Goal: Task Accomplishment & Management: Use online tool/utility

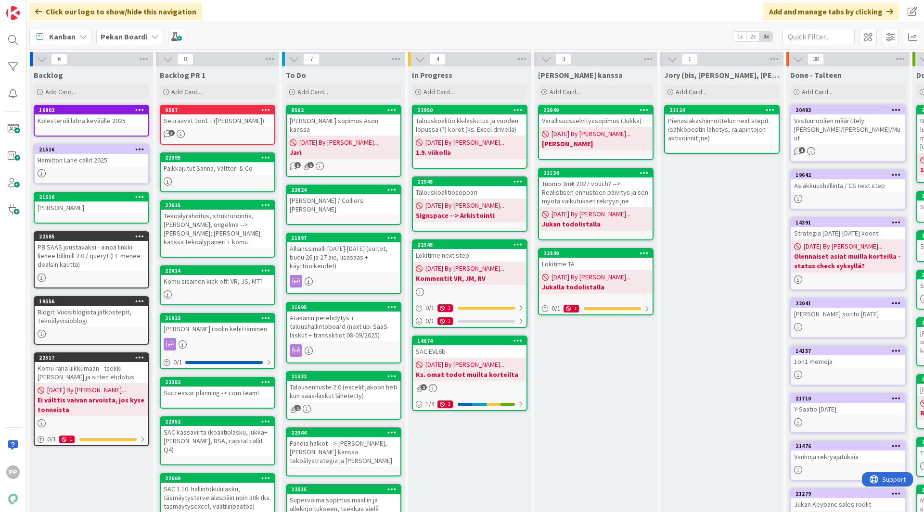
scroll to position [0, 42]
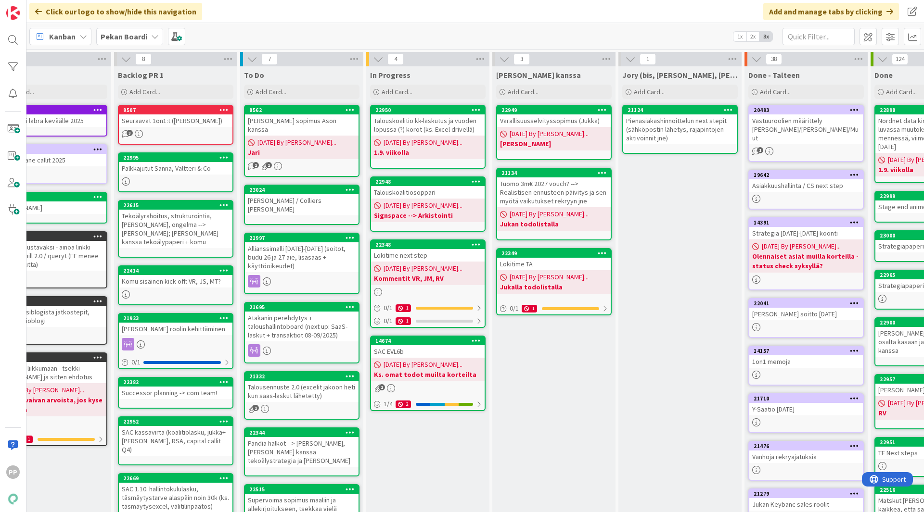
click at [324, 119] on div "[PERSON_NAME] sopimus Ason kanssa" at bounding box center [302, 125] width 114 height 21
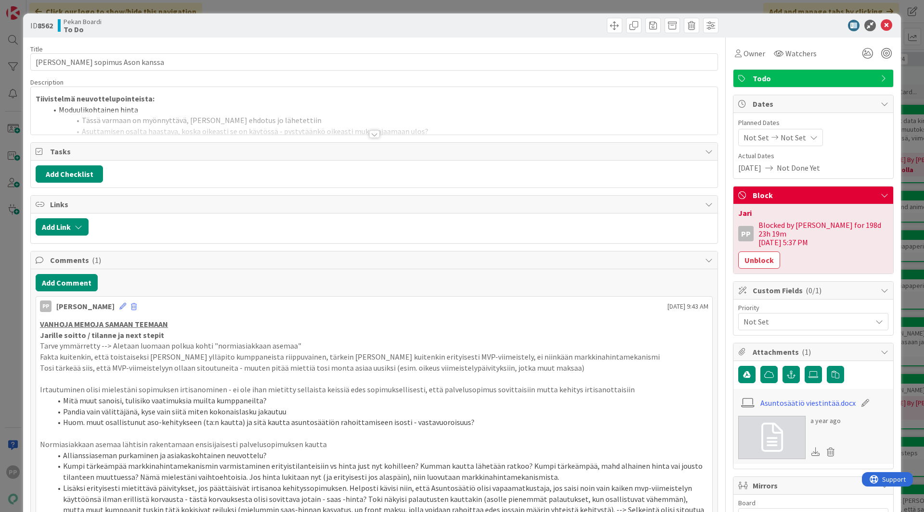
click at [292, 117] on div at bounding box center [374, 122] width 687 height 25
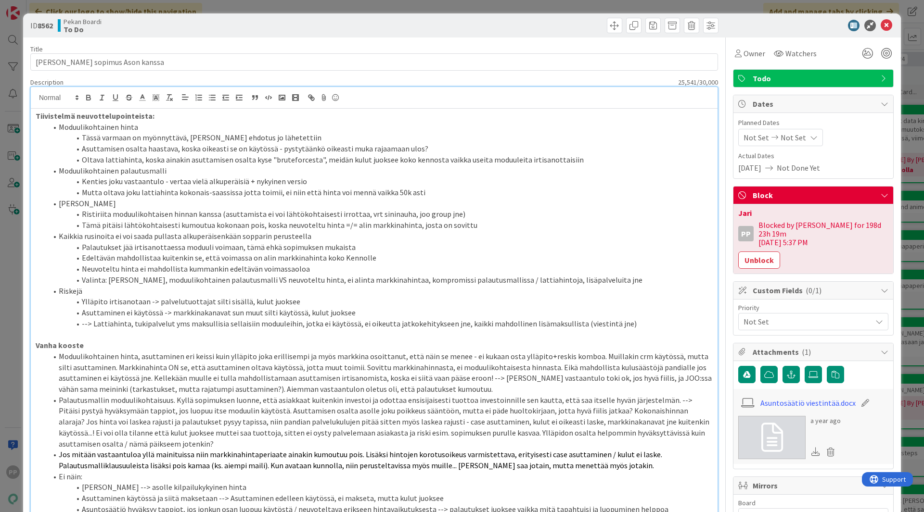
click at [293, 163] on li "Oltava lattiahinta, koska ainakin asuttamisen osalta kyse "bruteforcesta", meid…" at bounding box center [379, 159] width 665 height 11
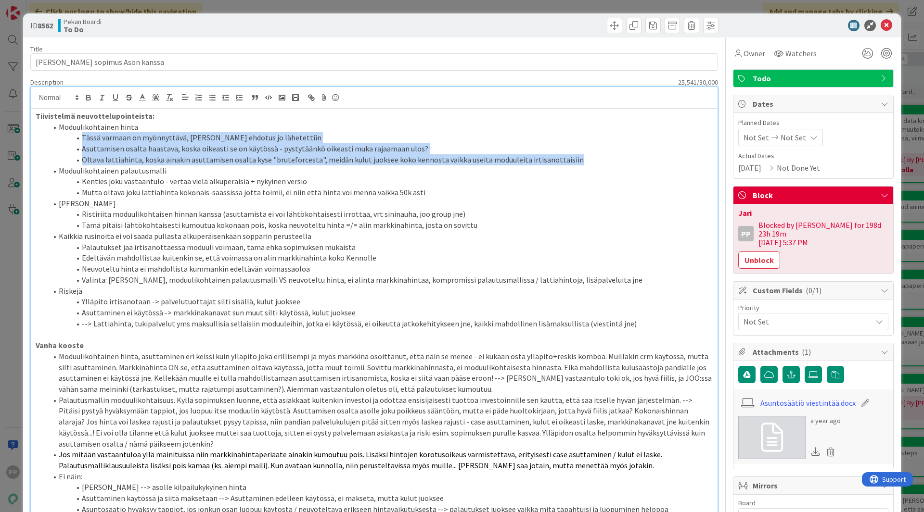
drag, startPoint x: 79, startPoint y: 139, endPoint x: 581, endPoint y: 158, distance: 502.2
click at [581, 158] on ol "Moduulikohtainen hinta Tässä varmaan on myönnyttävä, joku ehdotus jo lähetettii…" at bounding box center [374, 226] width 677 height 208
click at [581, 157] on li "Oltava lattiahinta, koska ainakin asuttamisen osalta kyse "bruteforcesta", meid…" at bounding box center [379, 159] width 665 height 11
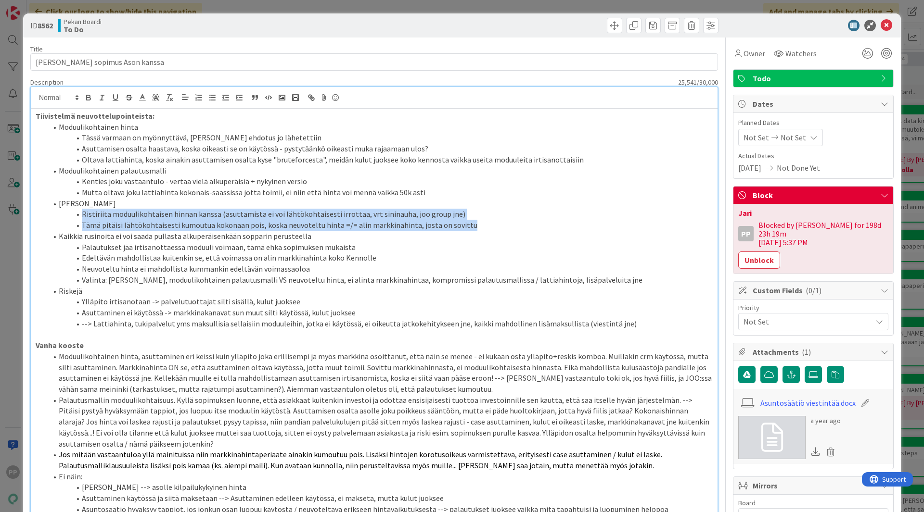
drag, startPoint x: 471, startPoint y: 221, endPoint x: 78, endPoint y: 215, distance: 392.7
click at [78, 215] on ol "Moduulikohtainen hinta Tässä varmaan on myönnyttävä, joku ehdotus jo lähetettii…" at bounding box center [374, 226] width 677 height 208
click at [83, 211] on li "Ristiriita moduulikohtaisen hinnan kanssa (asuttamista ei voi lähtökohtaisesti …" at bounding box center [379, 214] width 665 height 11
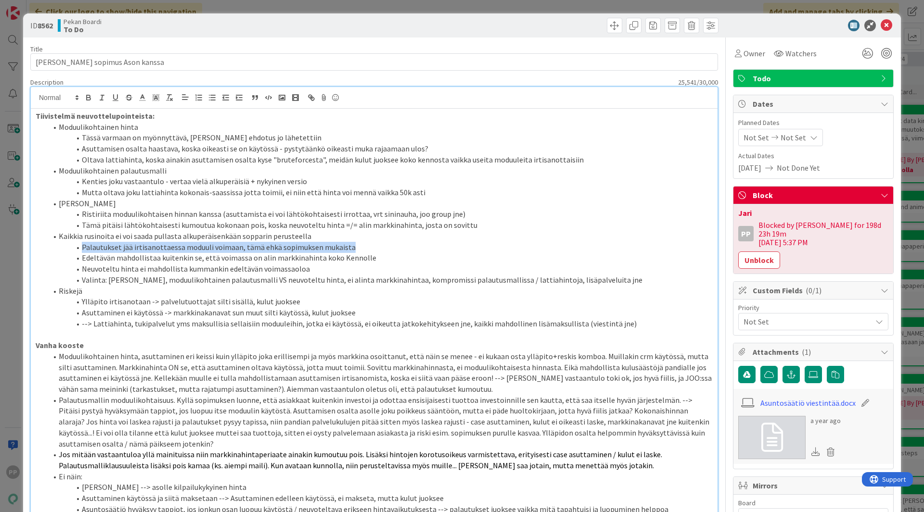
drag, startPoint x: 80, startPoint y: 244, endPoint x: 363, endPoint y: 246, distance: 282.9
click at [363, 246] on li "Palautukset jää irtisanottaessa moduuli voimaan, tämä ehkä sopimuksen mukaista" at bounding box center [379, 247] width 665 height 11
click at [645, 279] on li "Valinta: [PERSON_NAME], moduulikohtainen palautusmalli VS neuvoteltu hinta, ei …" at bounding box center [379, 280] width 665 height 11
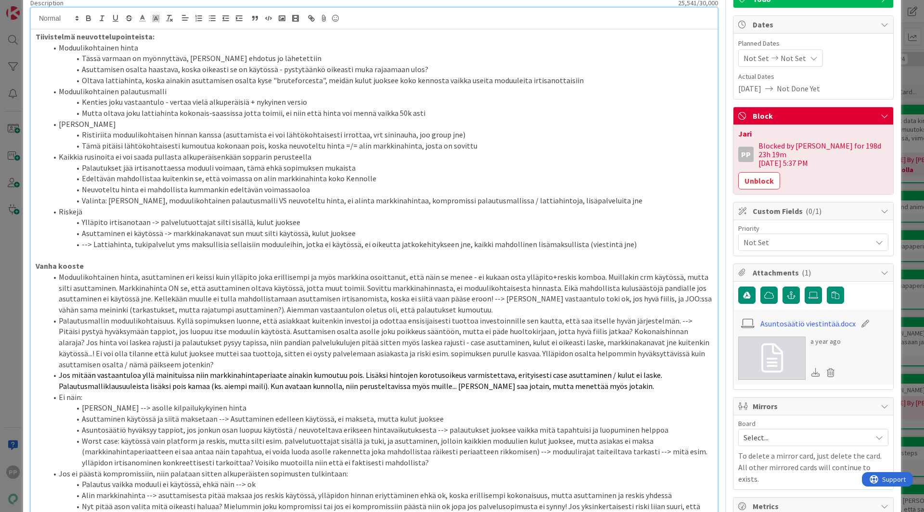
scroll to position [80, 0]
click at [298, 225] on li "Ylläpito irtisanotaan -> palvelutuottajat silti sisällä, kulut juoksee" at bounding box center [379, 222] width 665 height 11
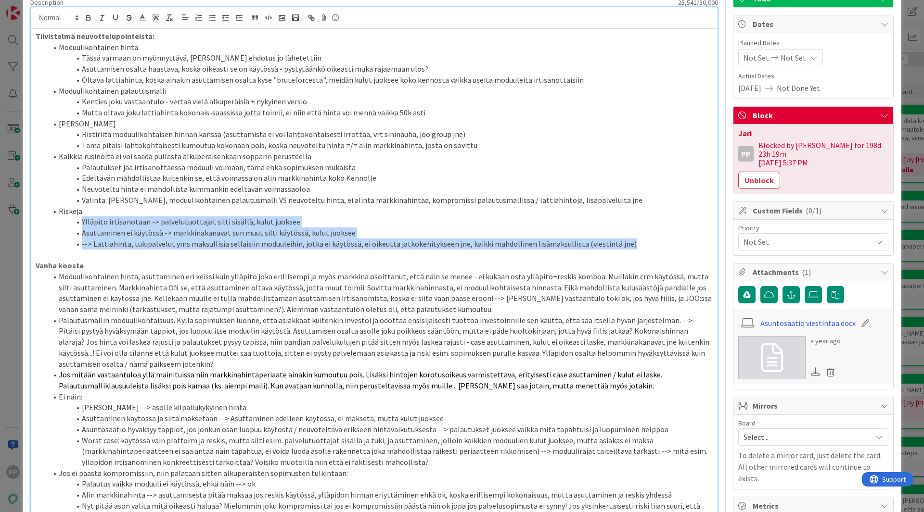
drag, startPoint x: 81, startPoint y: 222, endPoint x: 649, endPoint y: 243, distance: 567.6
click at [649, 243] on ol "Moduulikohtainen hinta Tässä varmaan on myönnyttävä, joku ehdotus jo lähetettii…" at bounding box center [374, 146] width 677 height 208
click at [649, 243] on li "--> Lattiahinta, tukipalvelut yms maksullisia sellaisiin moduuleihin, jotka ei …" at bounding box center [379, 244] width 665 height 11
drag, startPoint x: 649, startPoint y: 243, endPoint x: 80, endPoint y: 224, distance: 569.0
click at [80, 224] on ol "Moduulikohtainen hinta Tässä varmaan on myönnyttävä, joku ehdotus jo lähetettii…" at bounding box center [374, 146] width 677 height 208
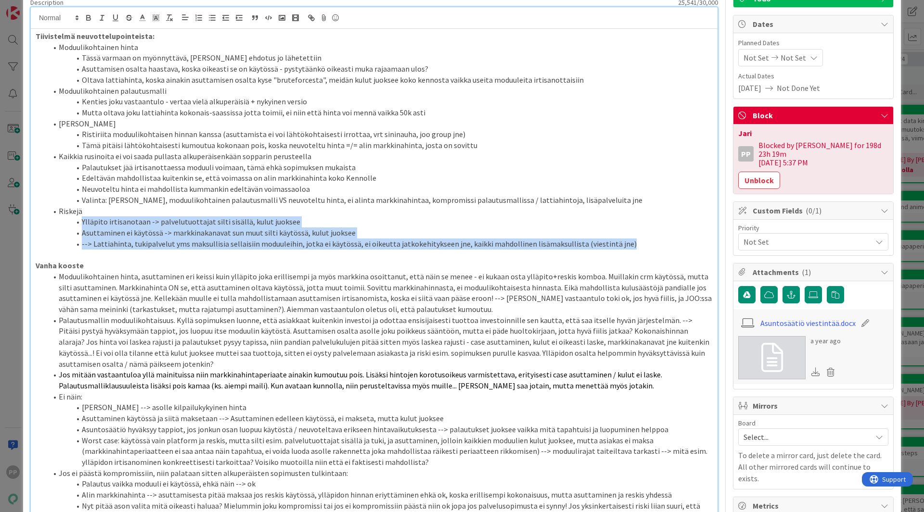
click at [80, 224] on li "Ylläpito irtisanotaan -> palvelutuottajat silti sisällä, kulut juoksee" at bounding box center [379, 222] width 665 height 11
drag, startPoint x: 80, startPoint y: 223, endPoint x: 634, endPoint y: 247, distance: 554.8
click at [634, 247] on ol "Moduulikohtainen hinta Tässä varmaan on myönnyttävä, joku ehdotus jo lähetettii…" at bounding box center [374, 146] width 677 height 208
click at [634, 247] on li "--> Lattiahinta, tukipalvelut yms maksullisia sellaisiin moduuleihin, jotka ei …" at bounding box center [379, 244] width 665 height 11
drag, startPoint x: 646, startPoint y: 248, endPoint x: 78, endPoint y: 223, distance: 568.8
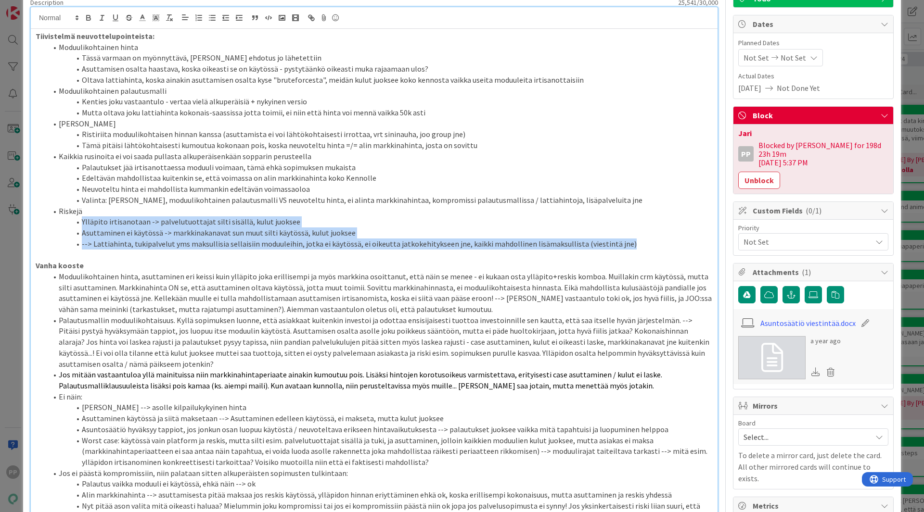
click at [78, 223] on ol "Moduulikohtainen hinta Tässä varmaan on myönnyttävä, joku ehdotus jo lähetettii…" at bounding box center [374, 146] width 677 height 208
click at [82, 223] on span at bounding box center [82, 222] width 0 height 11
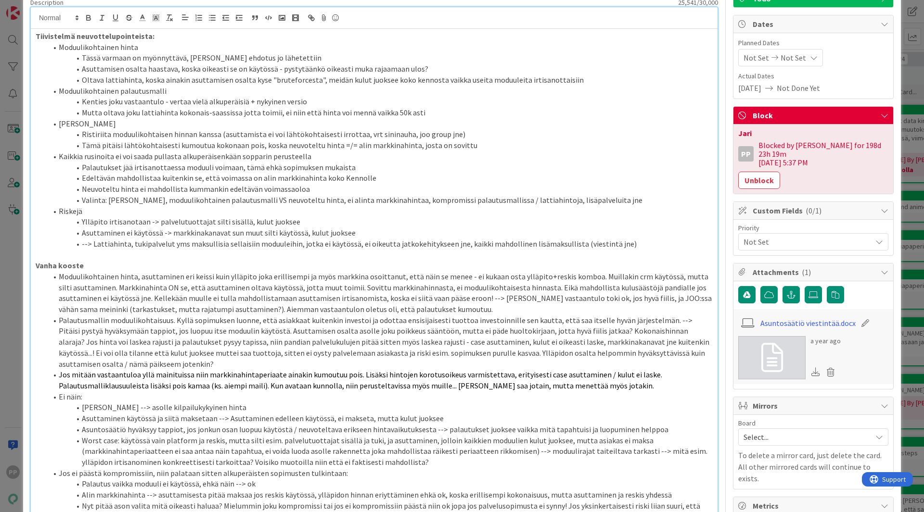
click at [335, 159] on li "Kaikkia rusinoita ei voi saada pullasta alkuperäisenkään sopparin perusteella" at bounding box center [379, 156] width 665 height 11
click at [14, 173] on div "ID 8562 Pekan Boardi To Do Title 31 / 128 Kennon SaaS sopimus Ason kanssa Descr…" at bounding box center [462, 256] width 924 height 512
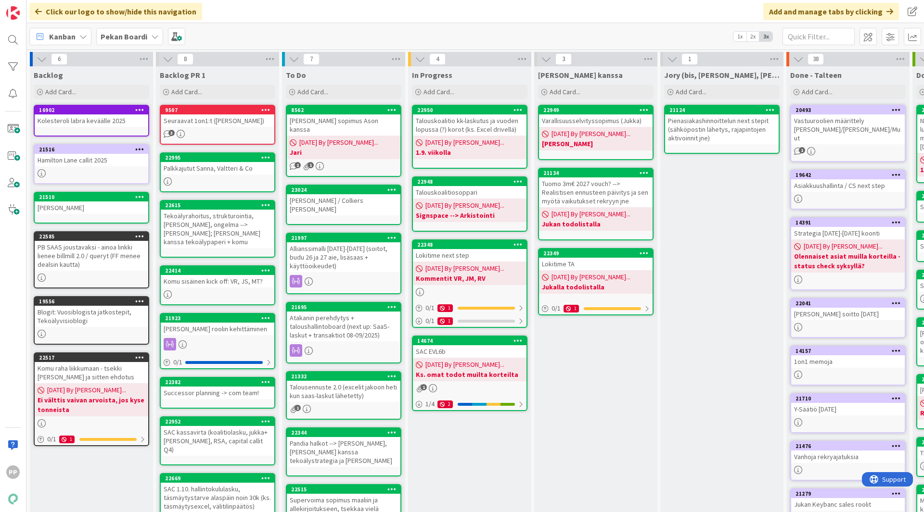
click at [348, 124] on div "[PERSON_NAME] sopimus Ason kanssa" at bounding box center [344, 125] width 114 height 21
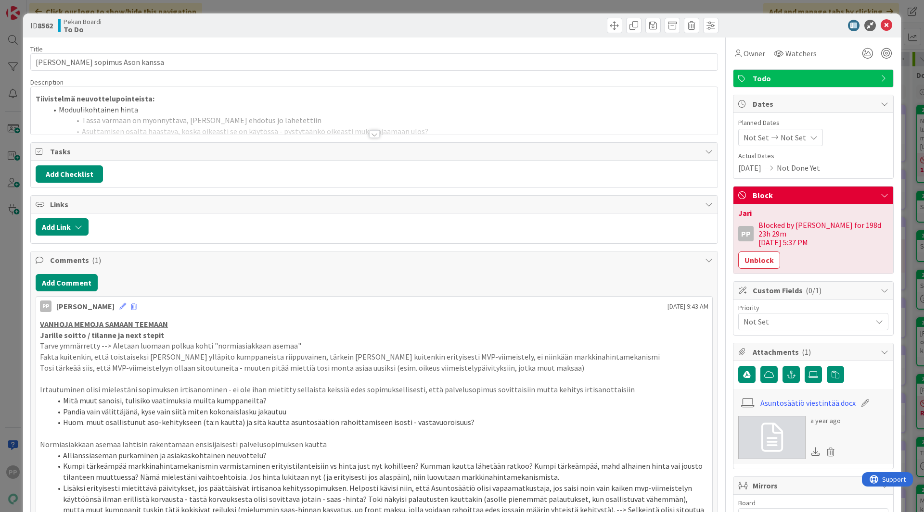
click at [200, 119] on div at bounding box center [374, 122] width 687 height 25
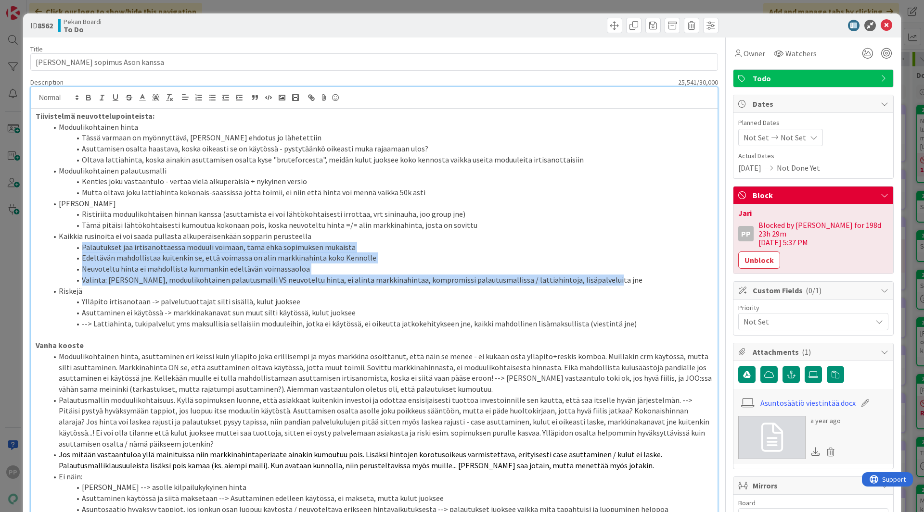
drag, startPoint x: 80, startPoint y: 247, endPoint x: 593, endPoint y: 280, distance: 514.5
click at [593, 280] on ol "Moduulikohtainen hinta Tässä varmaan on myönnyttävä, joku ehdotus jo lähetettii…" at bounding box center [374, 226] width 677 height 208
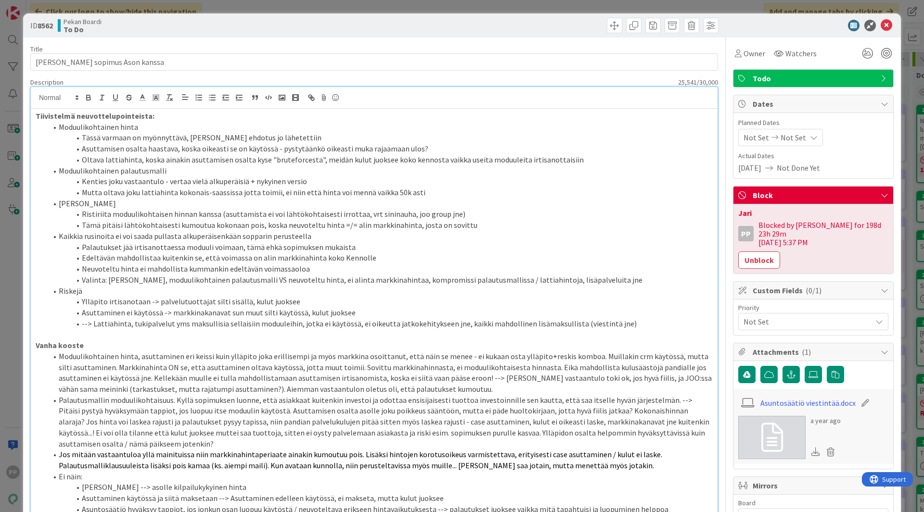
click at [617, 275] on li "Valinta: [PERSON_NAME], moduulikohtainen palautusmalli VS neuvoteltu hinta, ei …" at bounding box center [379, 280] width 665 height 11
click at [638, 277] on li "Valinta: [PERSON_NAME], moduulikohtainen palautusmalli VS neuvoteltu hinta, ei …" at bounding box center [379, 280] width 665 height 11
click at [904, 172] on div "ID 8562 Pekan Boardi To Do Title 31 / 128 [PERSON_NAME] sopimus Ason kanssa Des…" at bounding box center [462, 256] width 924 height 512
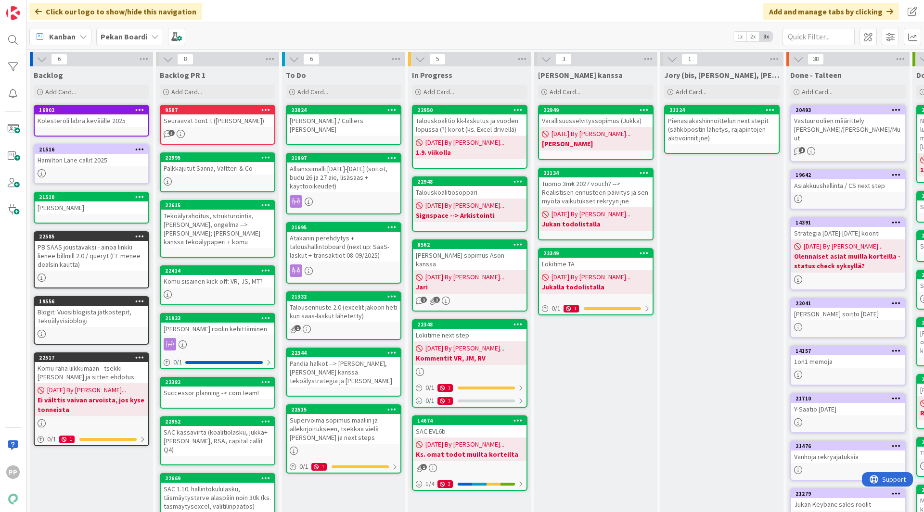
click at [603, 421] on div "[PERSON_NAME] kanssa Add Card... 22949 Varallisuusselvityssopimus ([PERSON_NAME…" at bounding box center [595, 373] width 123 height 614
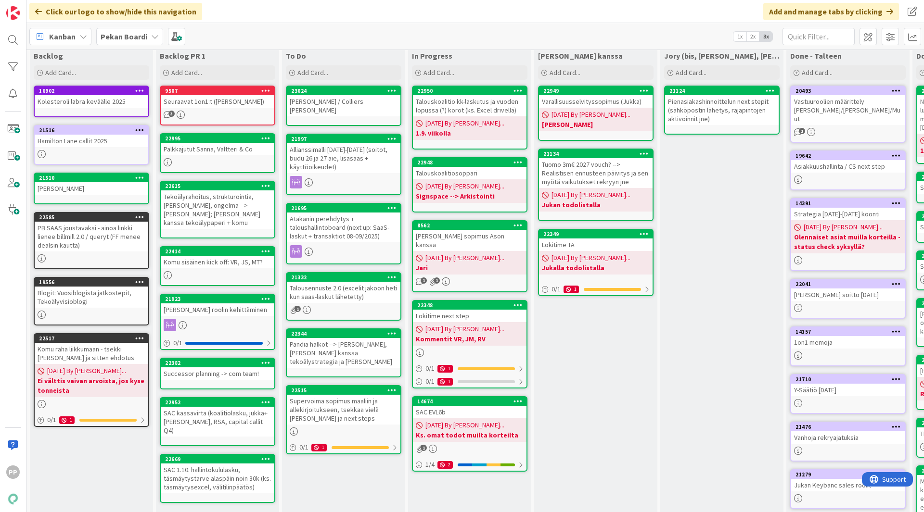
scroll to position [20, 0]
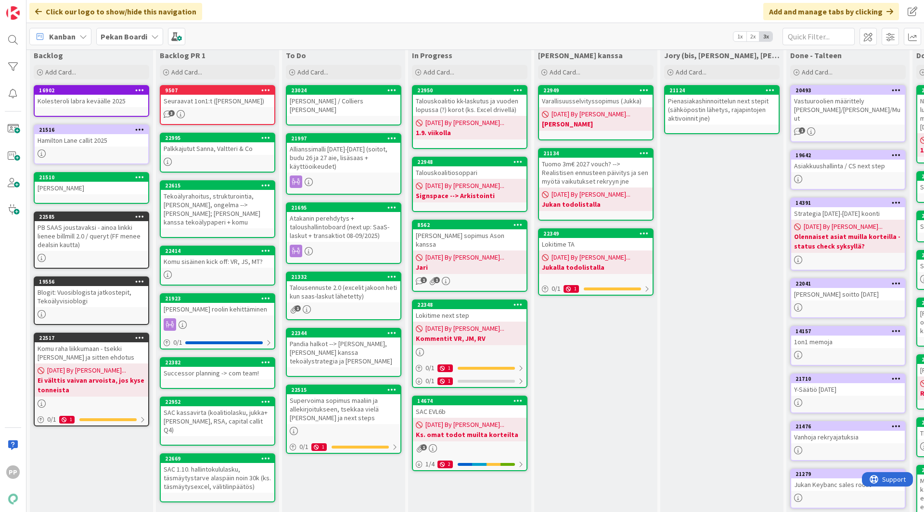
click at [339, 36] on div "Kanban Pekan Boardi 1x 2x 3x" at bounding box center [474, 36] width 897 height 26
click at [339, 30] on div "Kanban Pekan Boardi 1x 2x 3x" at bounding box center [474, 36] width 897 height 26
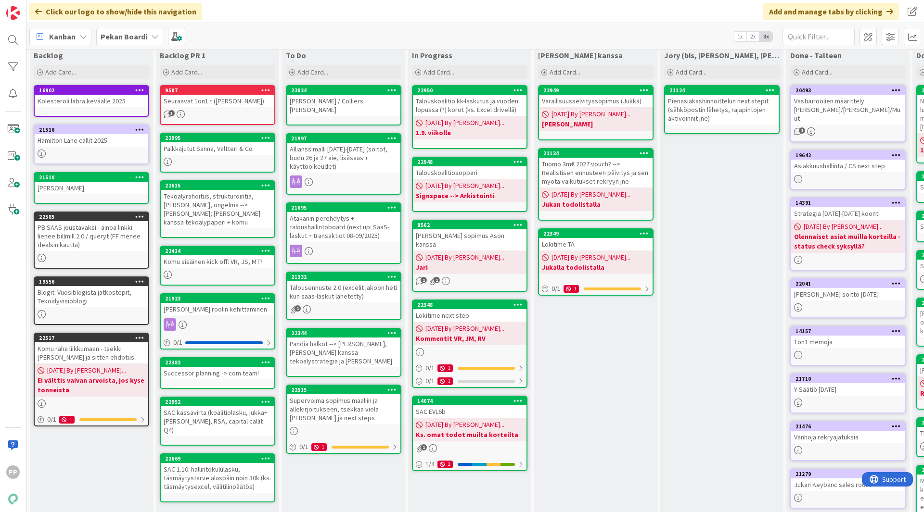
click at [339, 30] on div "Kanban Pekan Boardi 1x 2x 3x" at bounding box center [474, 36] width 897 height 26
click at [341, 39] on div "Kanban Pekan Boardi 1x 2x 3x" at bounding box center [474, 36] width 897 height 26
click at [345, 34] on div "Kanban Pekan Boardi 1x 2x 3x" at bounding box center [474, 36] width 897 height 26
click at [343, 34] on div "Kanban Pekan Boardi 1x 2x 3x" at bounding box center [474, 36] width 897 height 26
click at [342, 35] on div "Kanban Pekan Boardi 1x 2x 3x" at bounding box center [474, 36] width 897 height 26
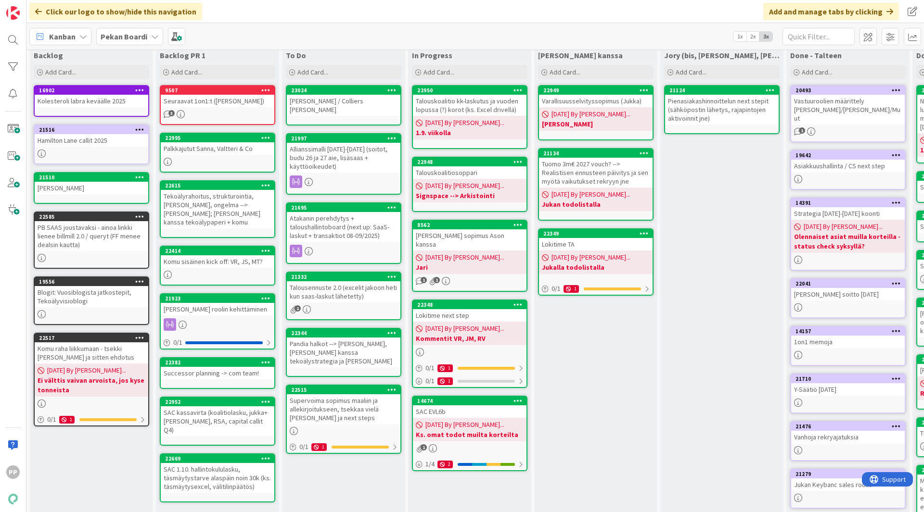
click at [340, 30] on div "Kanban Pekan Boardi 1x 2x 3x" at bounding box center [474, 36] width 897 height 26
click at [340, 33] on div "Kanban Pekan Boardi 1x 2x 3x" at bounding box center [474, 36] width 897 height 26
click at [344, 466] on div "To Do Add Card... 23024 [PERSON_NAME] / Colliers [PERSON_NAME] 21997 Allianssim…" at bounding box center [343, 354] width 123 height 614
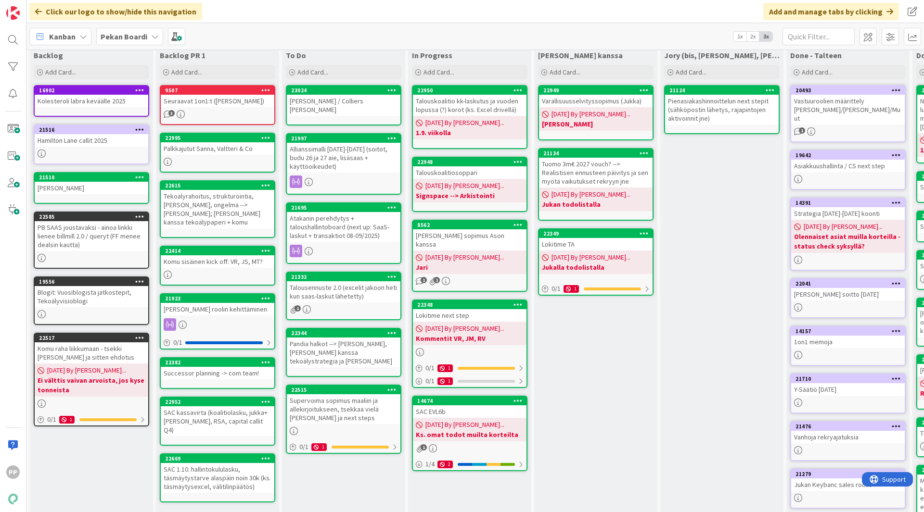
click at [348, 475] on div "To Do Add Card... 23024 [PERSON_NAME] / Colliers [PERSON_NAME] 21997 Allianssim…" at bounding box center [343, 354] width 123 height 614
click at [573, 339] on div "[PERSON_NAME] kanssa Add Card... 22949 Varallisuusselvityssopimus ([PERSON_NAME…" at bounding box center [595, 354] width 123 height 614
click at [591, 356] on div "[PERSON_NAME] kanssa Add Card... 22949 Varallisuusselvityssopimus ([PERSON_NAME…" at bounding box center [595, 354] width 123 height 614
click at [393, 33] on div "Kanban Pekan Boardi 1x 2x 3x" at bounding box center [474, 36] width 897 height 26
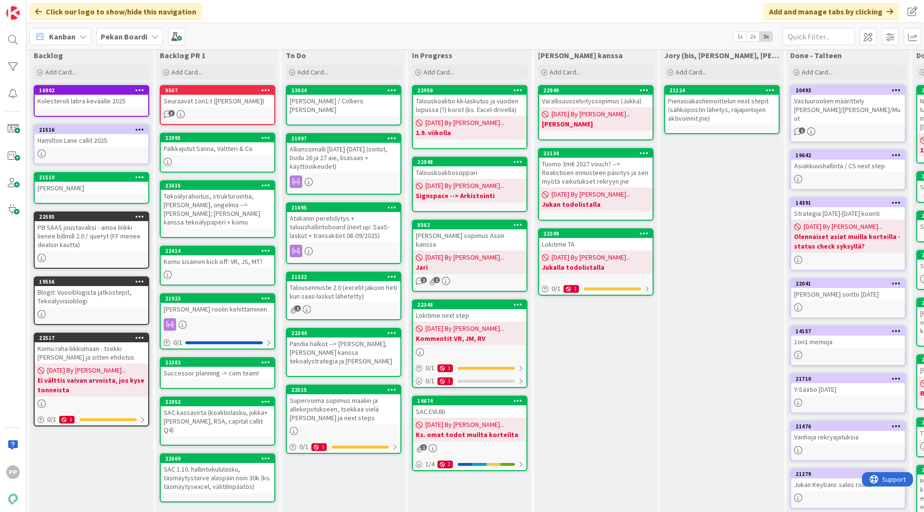
click at [408, 35] on div "Kanban Pekan Boardi 1x 2x 3x" at bounding box center [474, 36] width 897 height 26
click at [322, 482] on div "To Do Add Card... 23024 [PERSON_NAME] / Colliers [PERSON_NAME] 21997 Allianssim…" at bounding box center [343, 354] width 123 height 614
click at [350, 473] on div "To Do Add Card... 23024 [PERSON_NAME] / Colliers [PERSON_NAME] 21997 Allianssim…" at bounding box center [343, 354] width 123 height 614
click at [344, 338] on div "Pandia halkot --> [PERSON_NAME], [PERSON_NAME] kanssa tekoälystrategia ja [PERS…" at bounding box center [344, 353] width 114 height 30
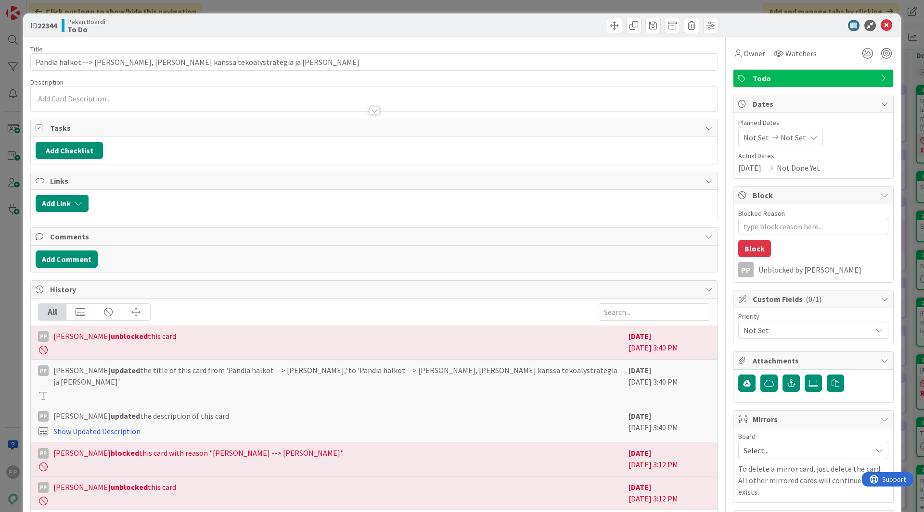
type textarea "x"
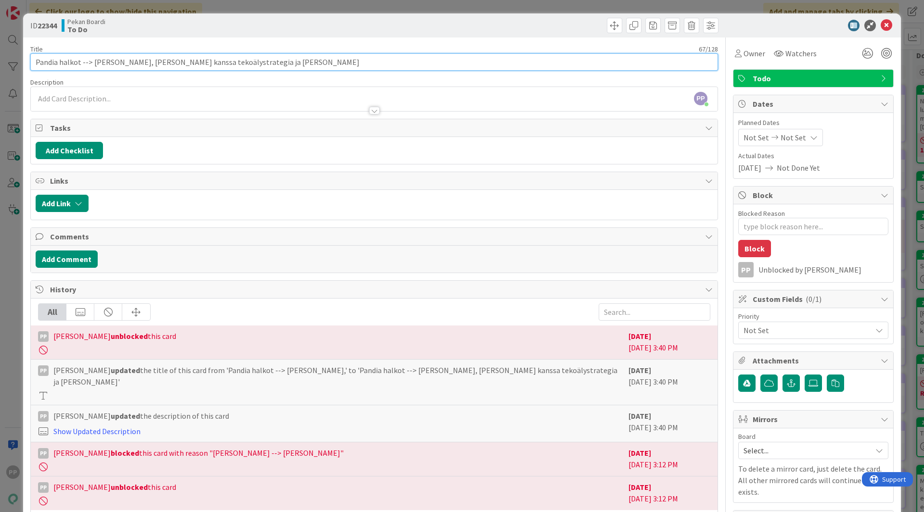
drag, startPoint x: 93, startPoint y: 64, endPoint x: 527, endPoint y: 89, distance: 434.7
click at [527, 89] on div "Title 67 / 128 Pandia halkot --> [PERSON_NAME], [PERSON_NAME] kanssa tekoälystr…" at bounding box center [374, 365] width 688 height 655
type input "Tekoälystrategia [PERSON_NAME] kanssa"
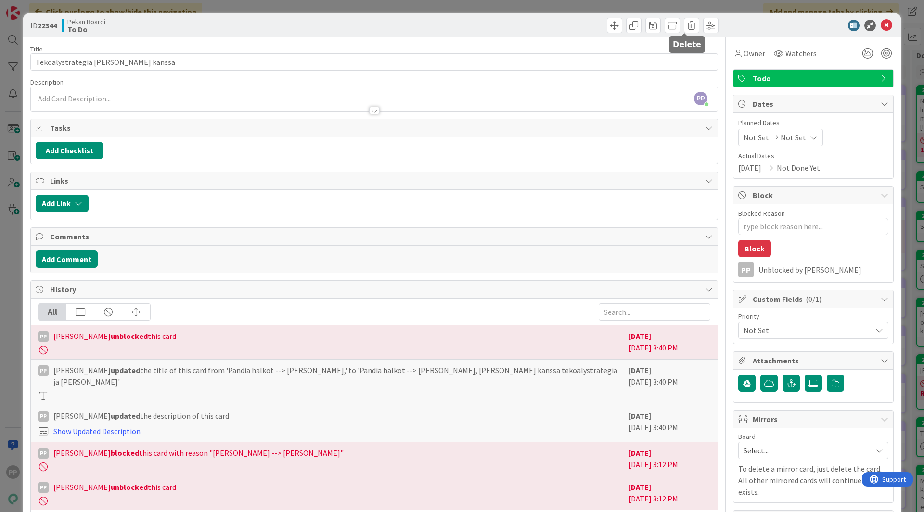
click at [725, 26] on div at bounding box center [808, 26] width 170 height 12
click at [705, 7] on div "ID 22344 Pekan Boardi To Do Title 31 / 128 Tekoälystrategia [PERSON_NAME] kanss…" at bounding box center [462, 256] width 924 height 512
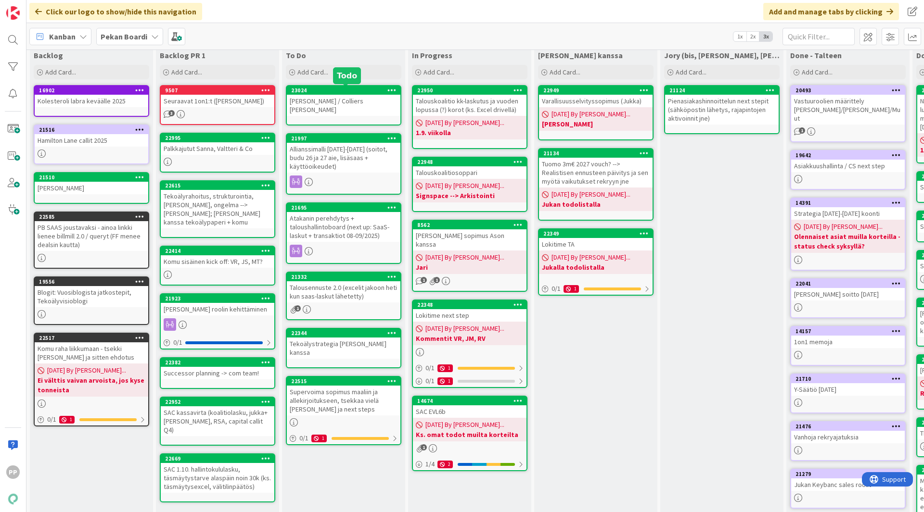
click at [312, 82] on div "To Do Add Card... 23024 [PERSON_NAME] / Colliers [PERSON_NAME] 21997 Allianssim…" at bounding box center [343, 354] width 123 height 614
click at [316, 74] on span "Add Card..." at bounding box center [312, 72] width 31 height 9
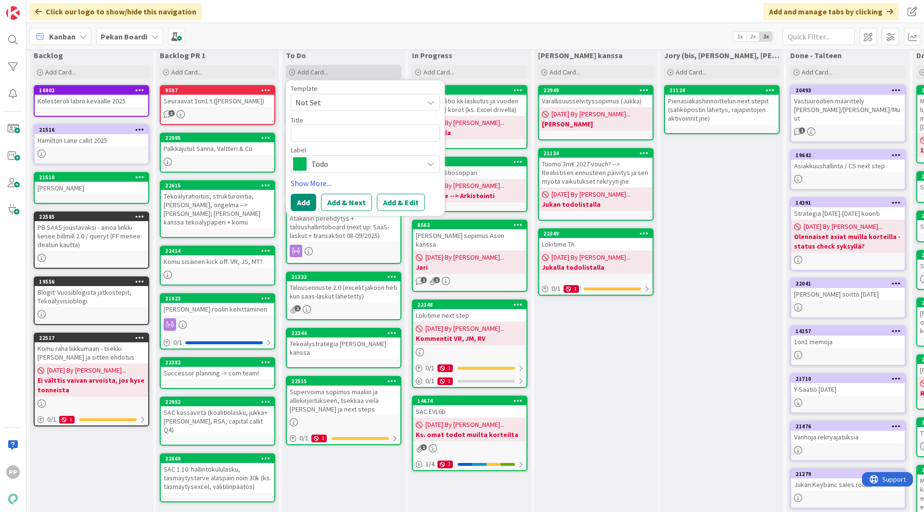
type textarea "x"
type textarea "P"
type textarea "x"
type textarea "Pa"
type textarea "x"
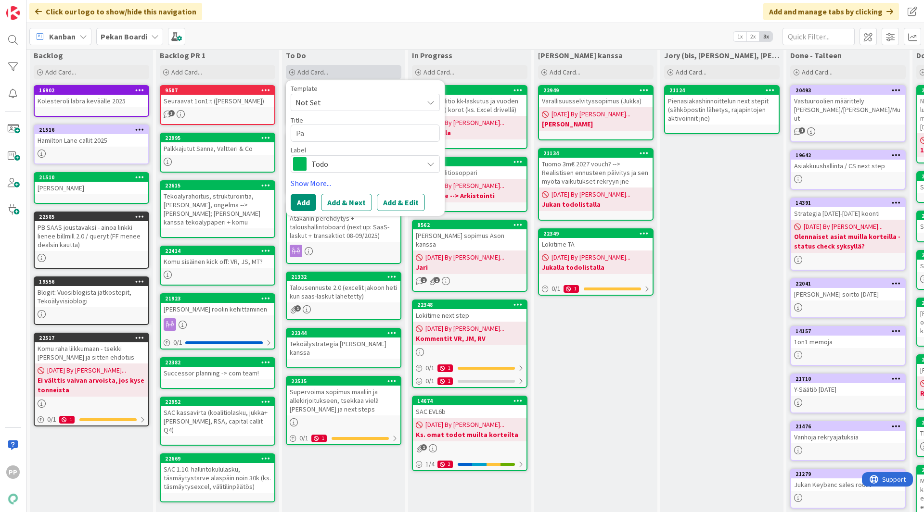
type textarea "Pan"
type textarea "x"
type textarea "Pand"
type textarea "x"
type textarea "Pandi"
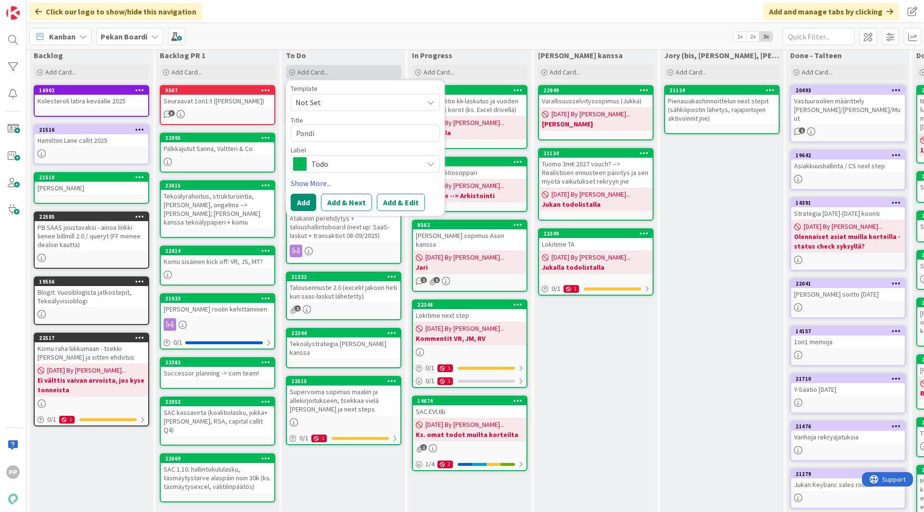
type textarea "x"
type textarea "Pandia"
type textarea "x"
type textarea "Pandia h"
type textarea "x"
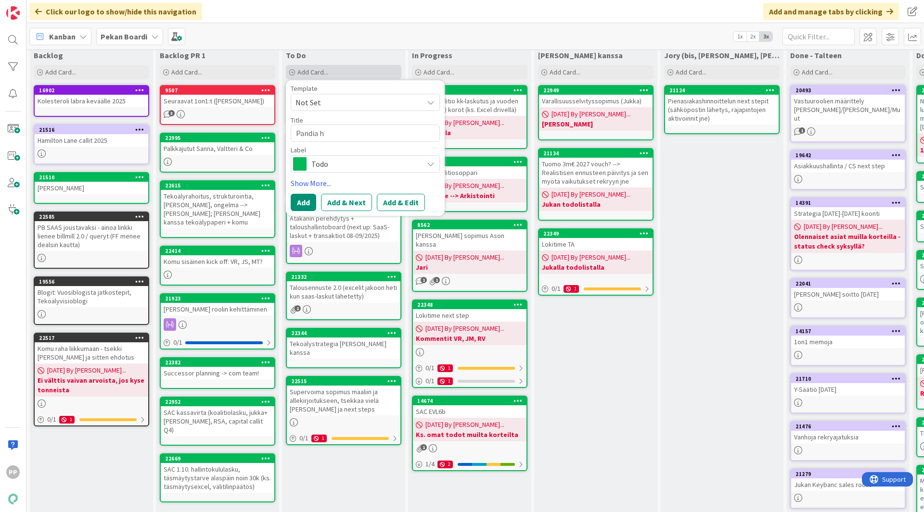
type textarea "Pandia ha"
type textarea "x"
type textarea "Pandia hal"
type textarea "x"
type textarea "Pandia halk"
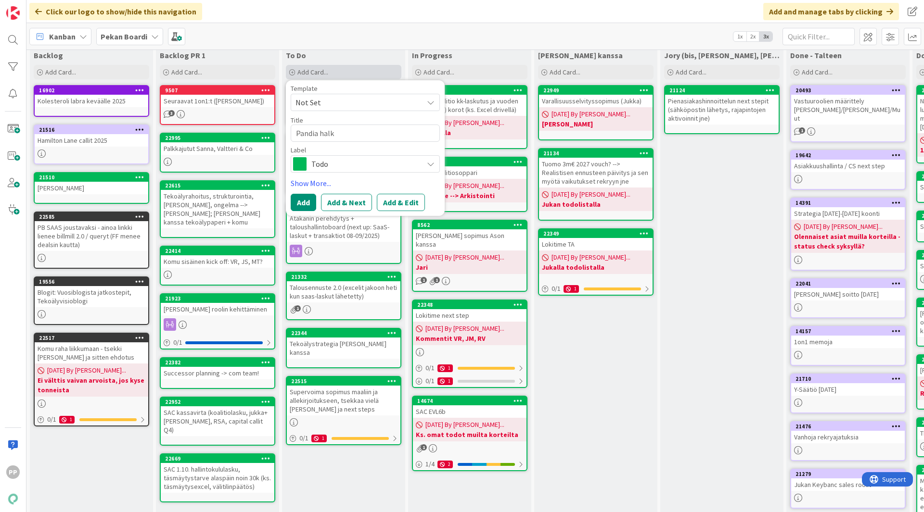
type textarea "x"
type textarea "Pandia halko"
type textarea "x"
type textarea "Pandia halkot"
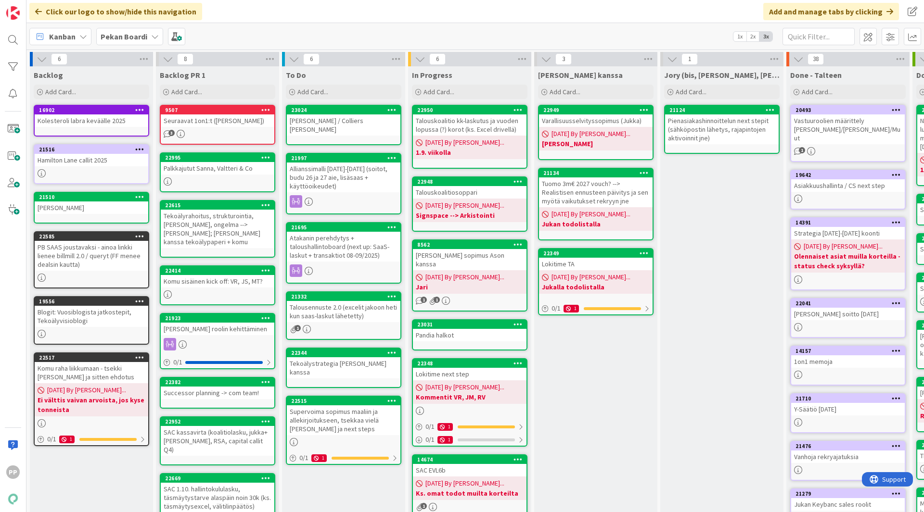
click at [461, 329] on div "Pandia halkot" at bounding box center [470, 335] width 114 height 13
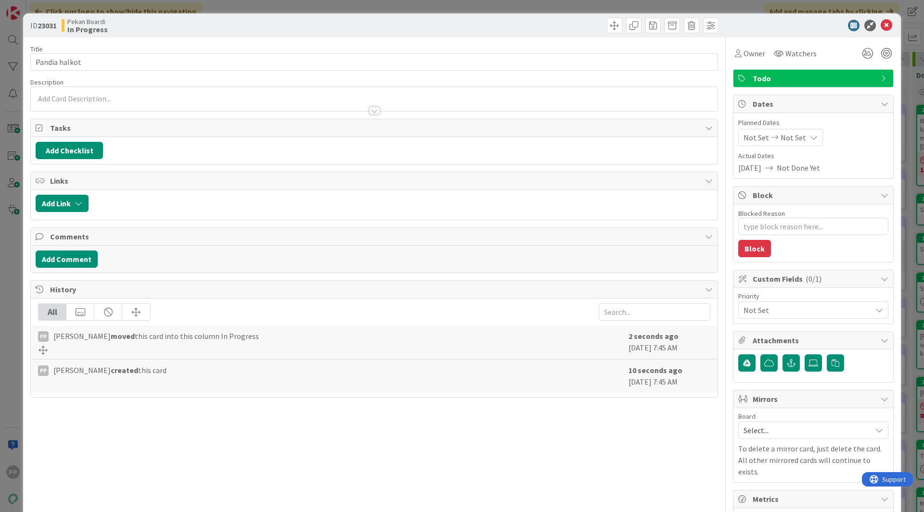
type textarea "x"
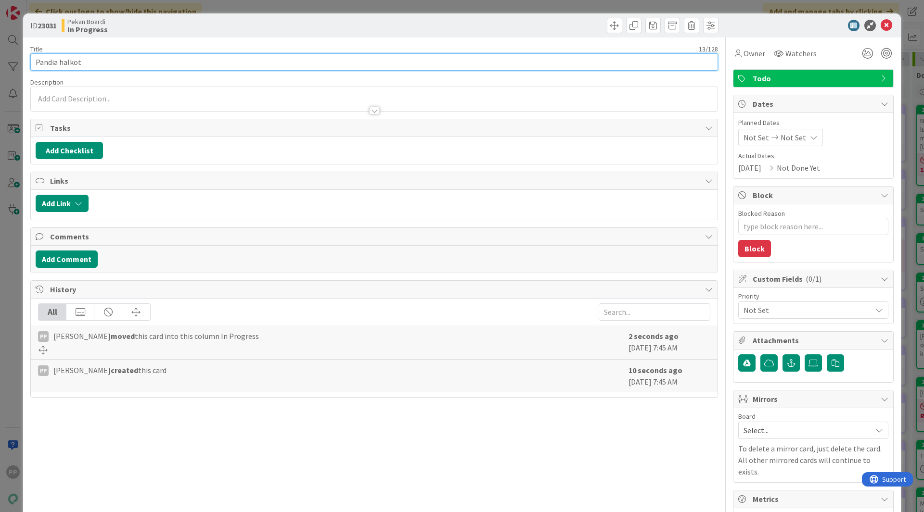
click at [58, 64] on input "Pandia halkot" at bounding box center [374, 61] width 688 height 17
type input "Pandia ja Group halkot"
type textarea "x"
type input "Pandia ja Group halkot"
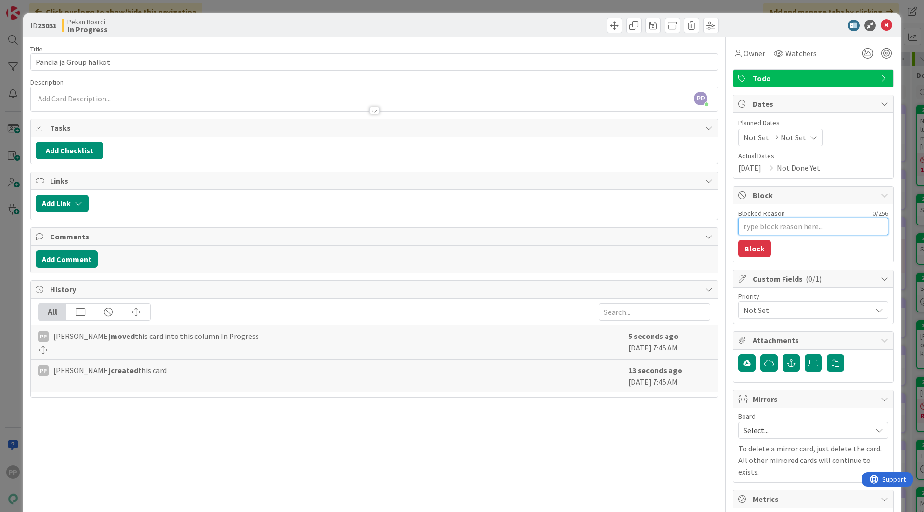
click at [782, 230] on textarea "Blocked Reason" at bounding box center [813, 226] width 150 height 17
type textarea "x"
type textarea "S"
type textarea "x"
type textarea "Si"
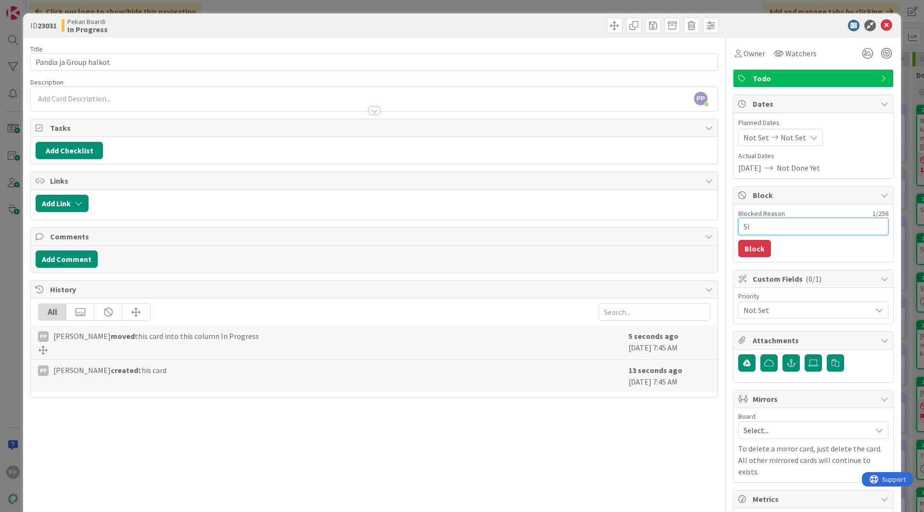
type textarea "x"
type textarea "Sign"
type textarea "x"
type textarea "Signs"
type textarea "x"
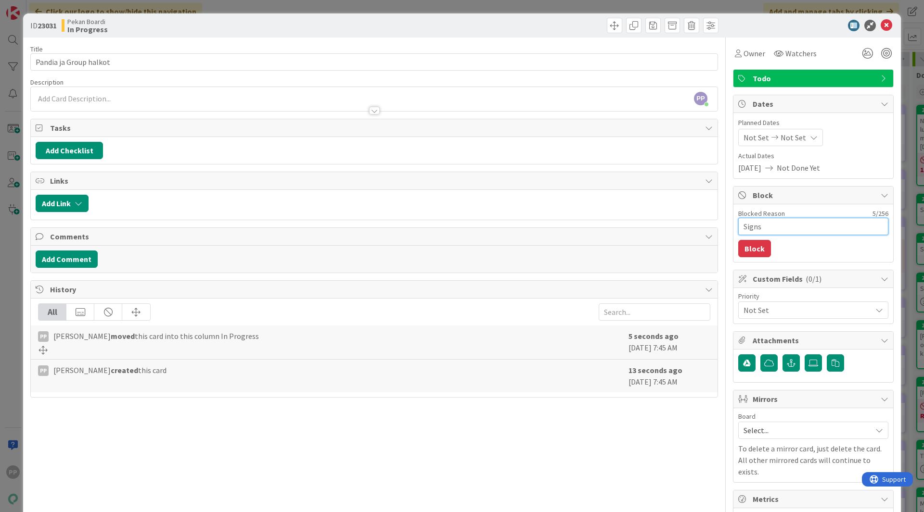
type textarea "Signsp"
type textarea "x"
type textarea "Signspa"
type textarea "x"
type textarea "Signspac"
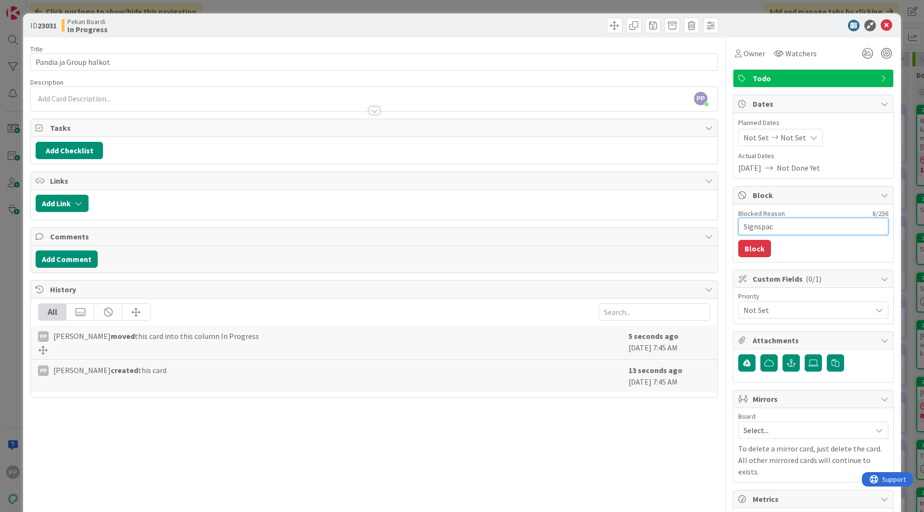
type textarea "x"
type textarea "Signspace"
type textarea "x"
type textarea "Signspaces"
type textarea "x"
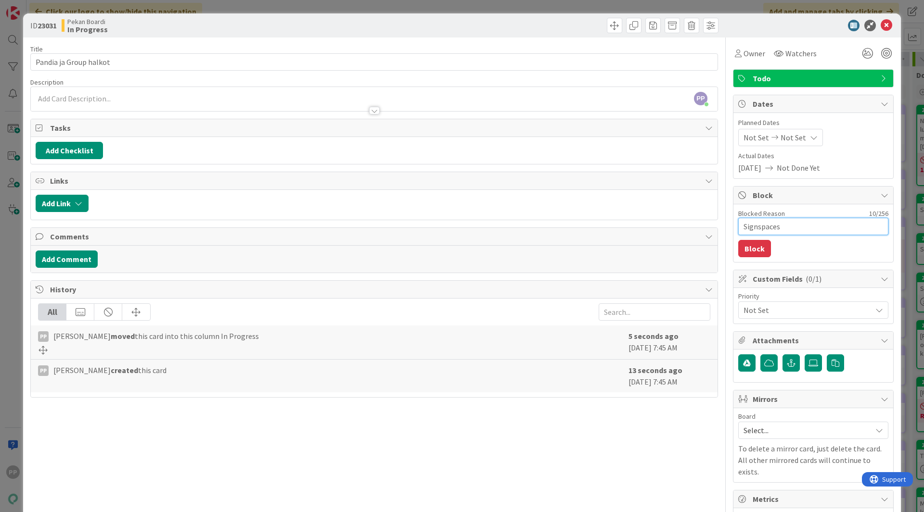
type textarea "Signspacess"
type textarea "x"
type textarea "Signspacessa"
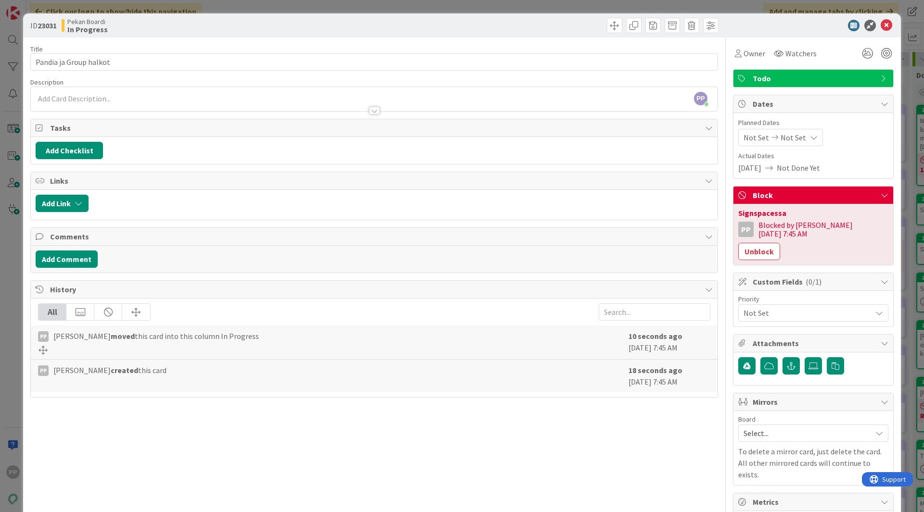
click at [903, 247] on div "ID 23031 Pekan Boardi In Progress Title 22 / 128 Pandia ja Group halkot Descrip…" at bounding box center [462, 256] width 924 height 512
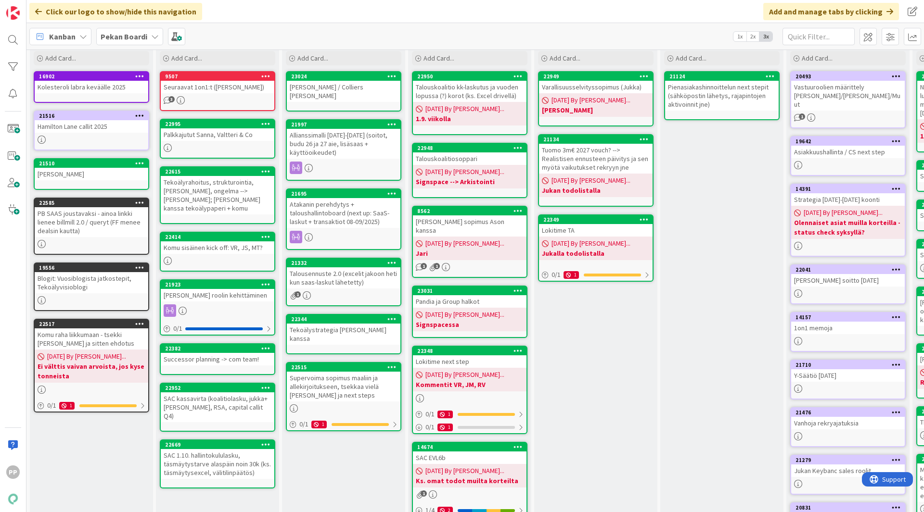
scroll to position [34, 0]
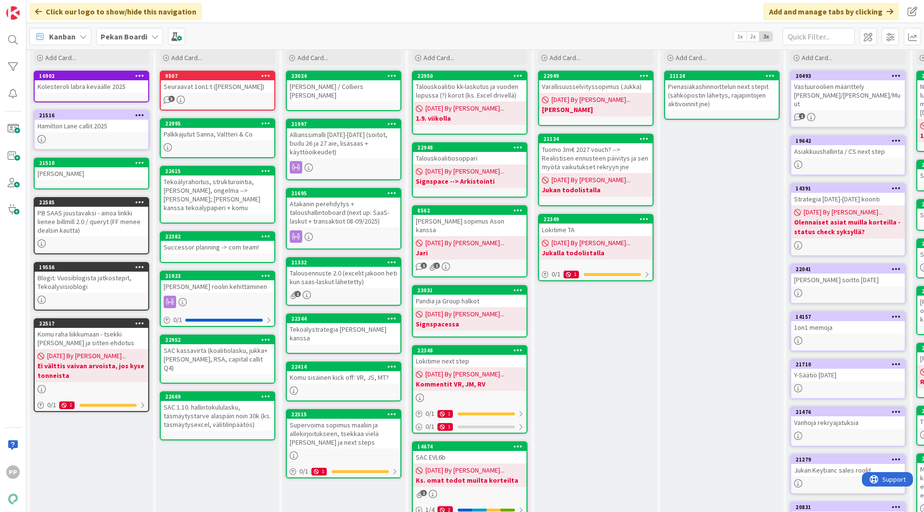
click at [231, 455] on div "Backlog PR 1 Add Card... 9507 Seuraavat 1on1:t ([PERSON_NAME], [PERSON_NAME]) 3…" at bounding box center [217, 340] width 123 height 617
click at [225, 455] on div "Backlog PR 1 Add Card... 9507 Seuraavat 1on1:t ([PERSON_NAME], [PERSON_NAME]) 3…" at bounding box center [217, 340] width 123 height 617
click at [217, 462] on div "Backlog PR 1 Add Card... 9507 Seuraavat 1on1:t ([PERSON_NAME], [PERSON_NAME]) 3…" at bounding box center [217, 340] width 123 height 617
